Goal: Transaction & Acquisition: Purchase product/service

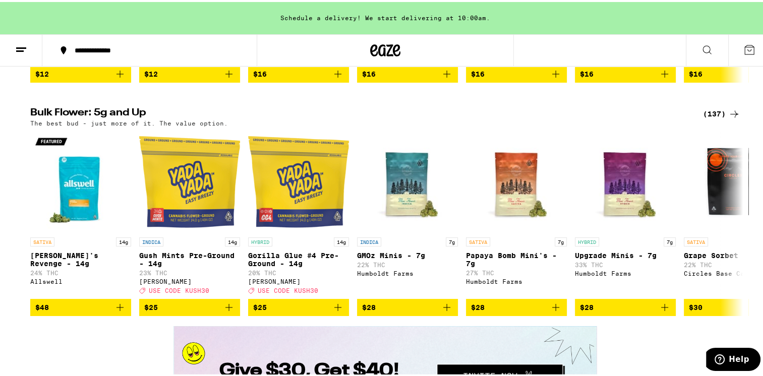
scroll to position [1765, 0]
